Goal: Transaction & Acquisition: Purchase product/service

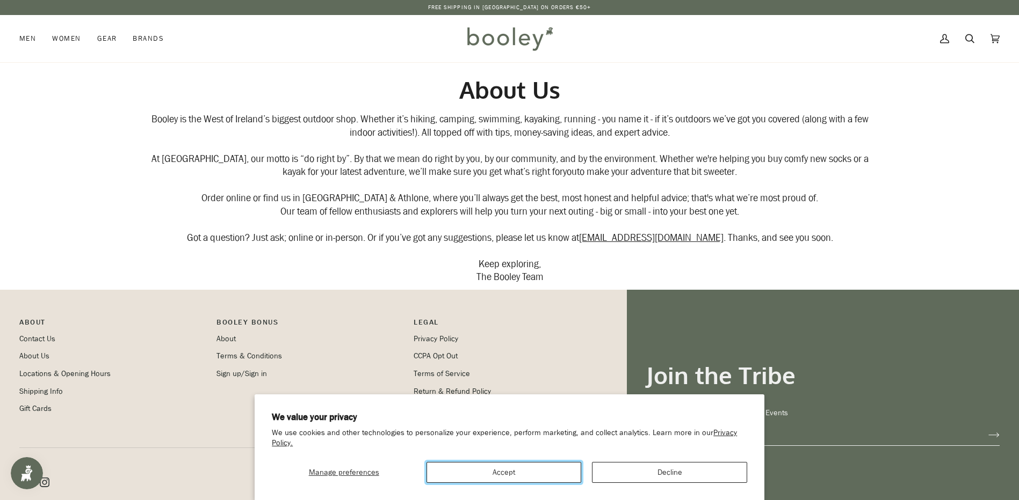
click at [528, 464] on button "Accept" at bounding box center [503, 472] width 155 height 21
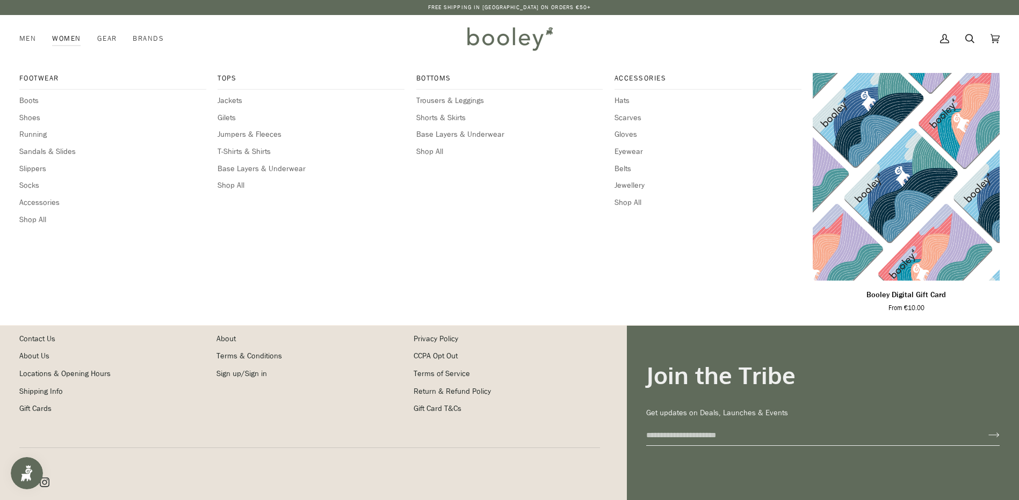
click at [59, 40] on link "Women" at bounding box center [66, 38] width 45 height 47
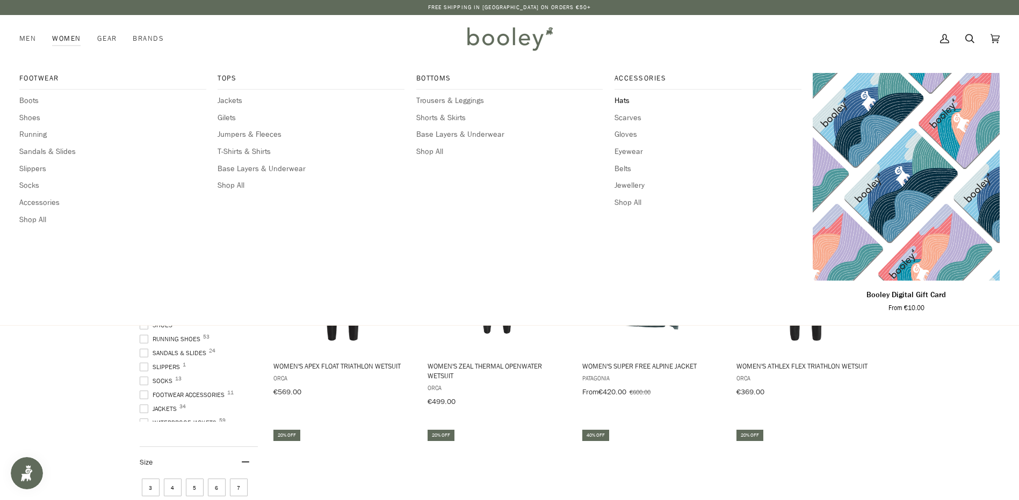
click at [633, 99] on span "Hats" at bounding box center [707, 101] width 187 height 12
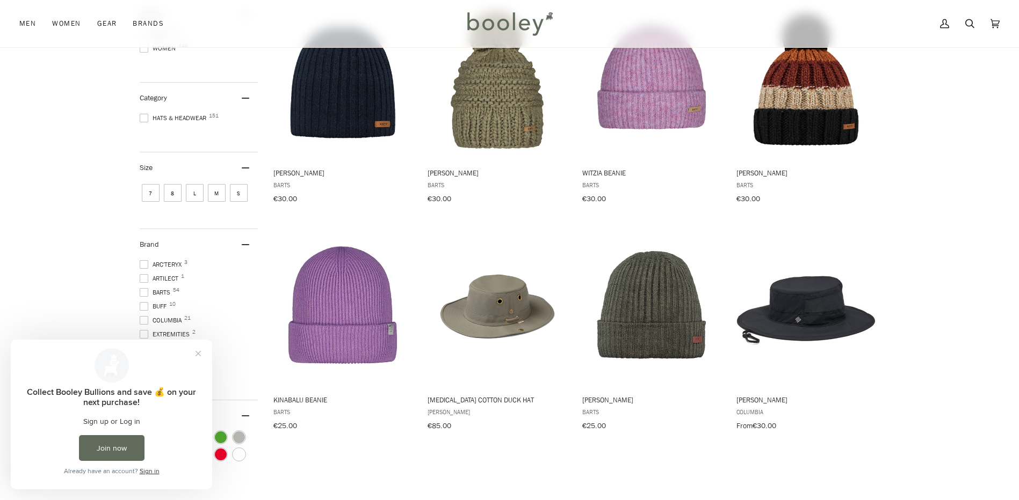
click at [143, 288] on span at bounding box center [144, 292] width 9 height 9
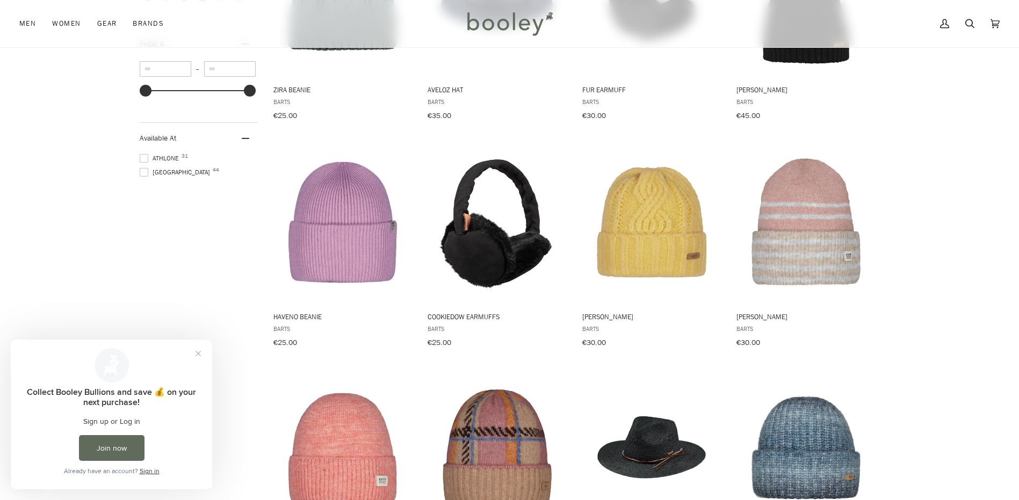
scroll to position [967, 0]
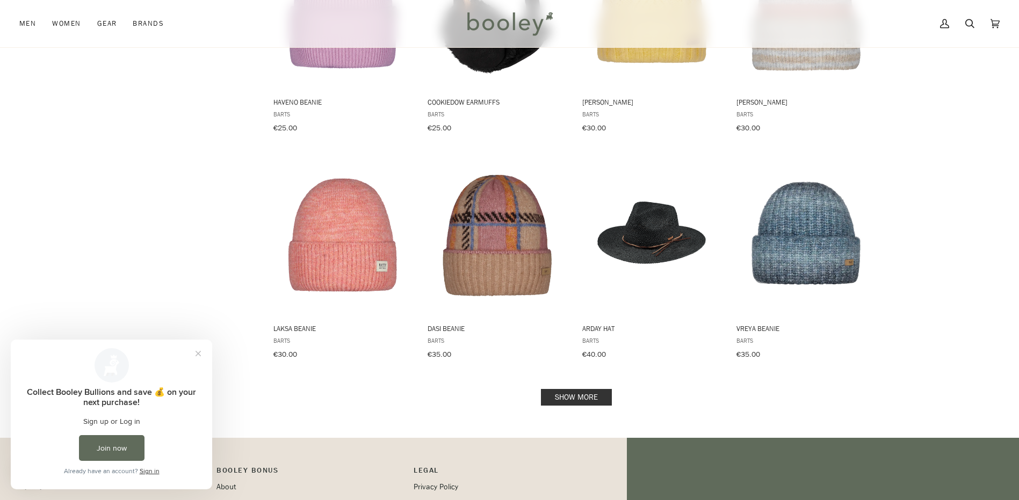
click at [519, 393] on div "Show more" at bounding box center [576, 398] width 606 height 10
click at [561, 392] on link "Show more" at bounding box center [576, 397] width 71 height 17
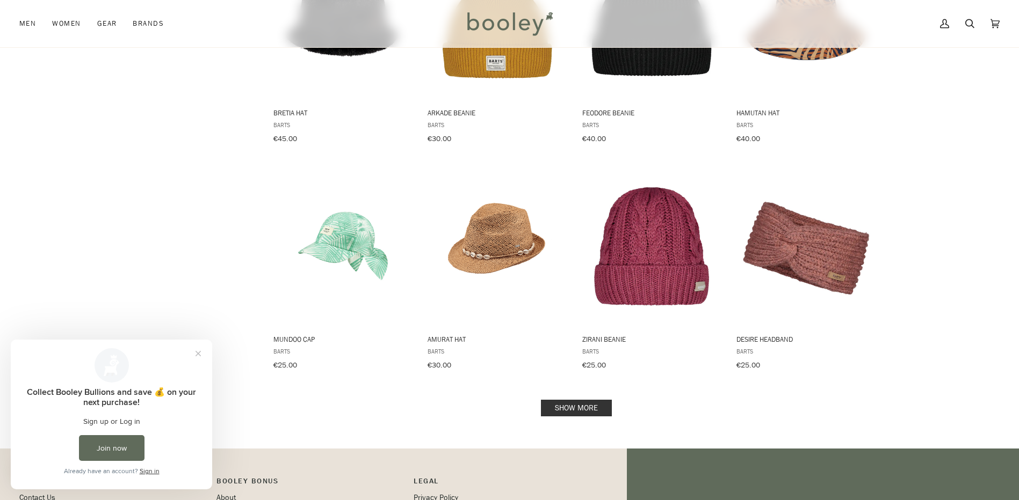
scroll to position [2094, 0]
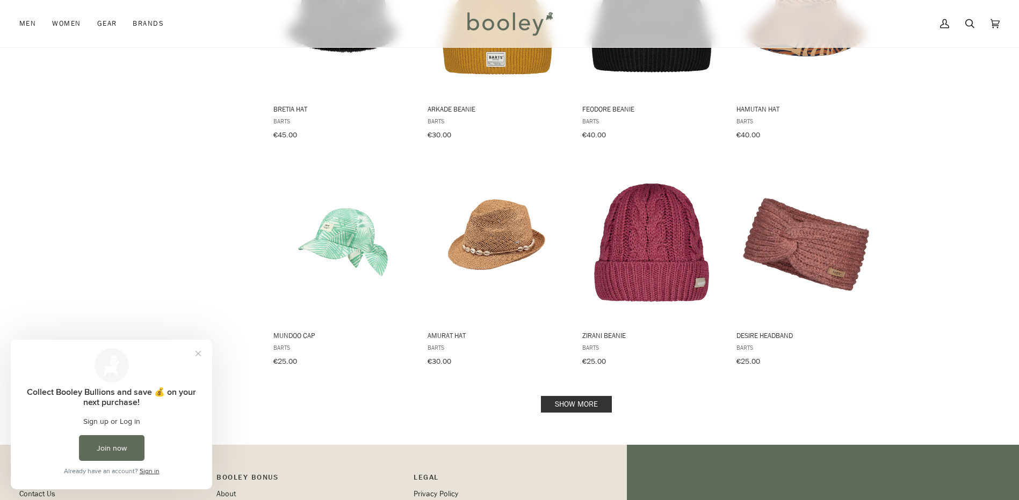
click at [549, 396] on link "Show more" at bounding box center [576, 404] width 71 height 17
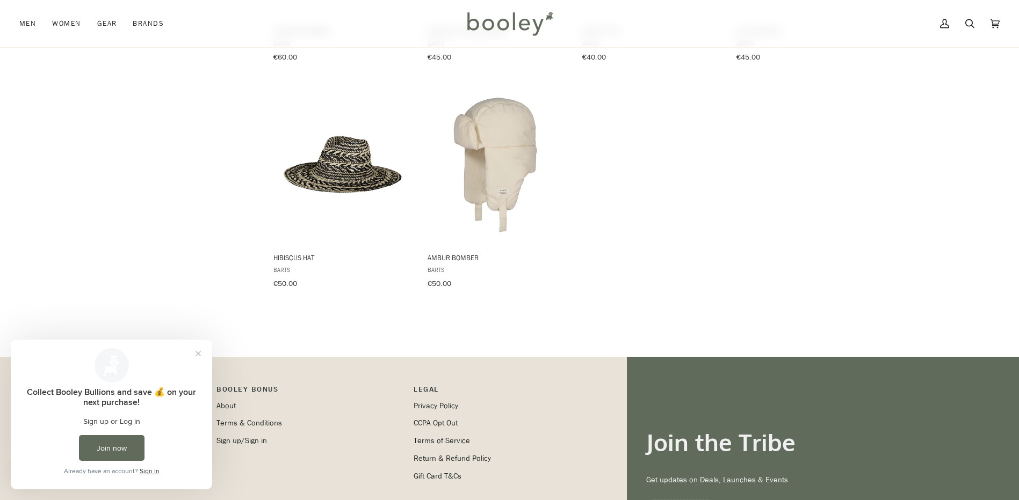
scroll to position [3061, 0]
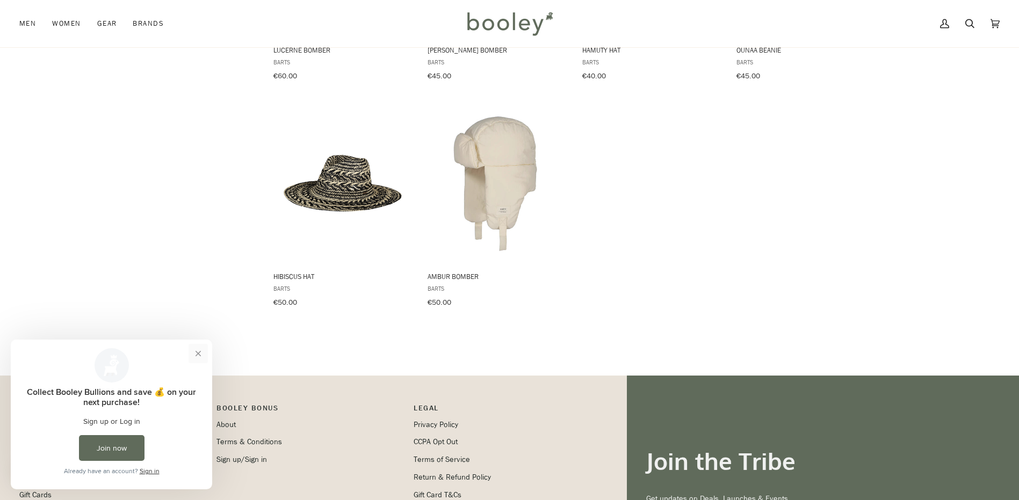
click at [196, 353] on button "Close prompt" at bounding box center [197, 353] width 19 height 19
